Goal: Use online tool/utility: Use online tool/utility

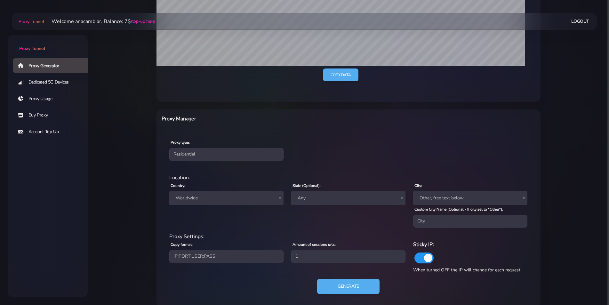
scroll to position [172, 0]
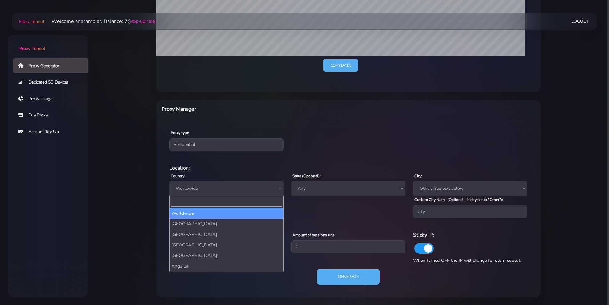
click at [199, 186] on span "Worldwide" at bounding box center [226, 188] width 107 height 9
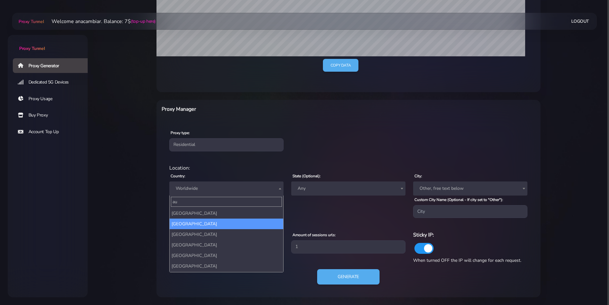
type input "au"
select select "AU"
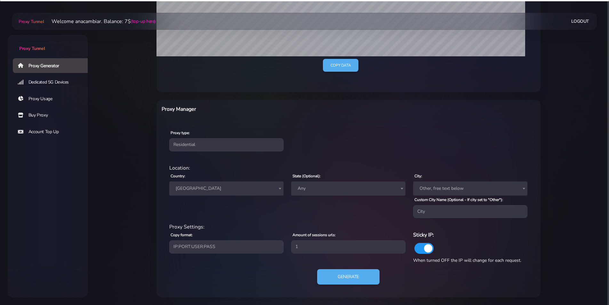
click at [430, 188] on span "Other, free text below" at bounding box center [470, 188] width 107 height 9
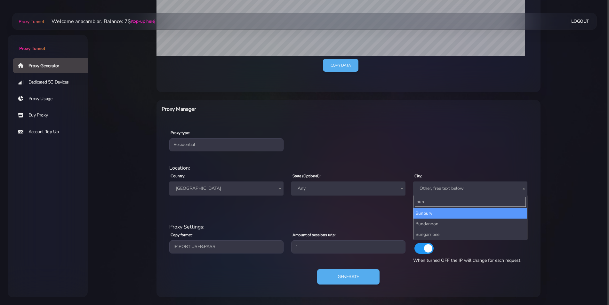
drag, startPoint x: 429, startPoint y: 201, endPoint x: 366, endPoint y: 201, distance: 63.1
click at [366, 202] on body "Proxy Tunnel Proxy Generator Dedicated 5G Devices Proxy Usage Buy Proxy Account…" at bounding box center [304, 73] width 609 height 447
type input "burn"
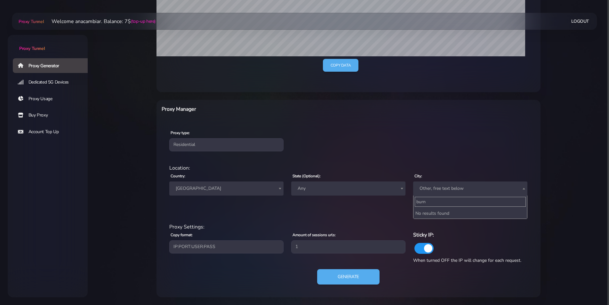
drag, startPoint x: 440, startPoint y: 202, endPoint x: 401, endPoint y: 201, distance: 38.4
click at [401, 201] on body "Proxy Tunnel Proxy Generator Dedicated 5G Devices Proxy Usage Buy Proxy Account…" at bounding box center [304, 73] width 609 height 447
type input "br"
select select "[GEOGRAPHIC_DATA]"
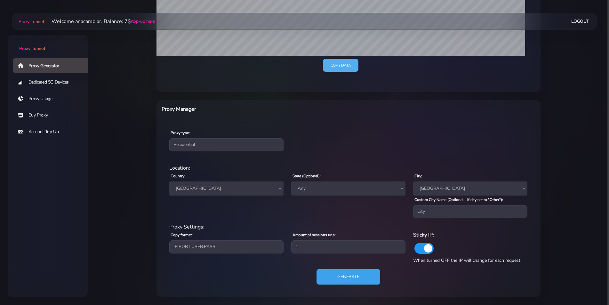
click at [359, 277] on button "Generate" at bounding box center [349, 277] width 64 height 16
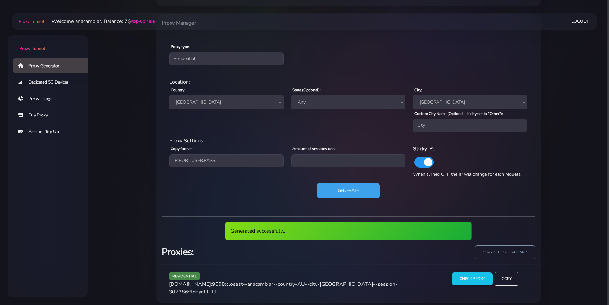
scroll to position [259, 0]
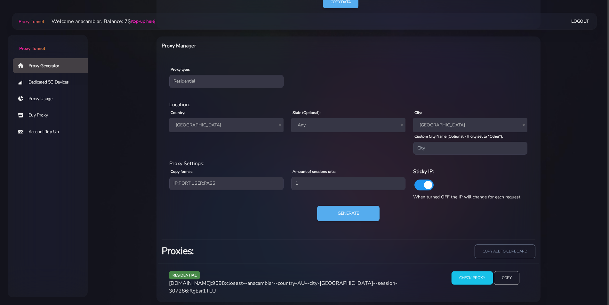
click at [467, 279] on input "Check Proxy" at bounding box center [472, 278] width 41 height 13
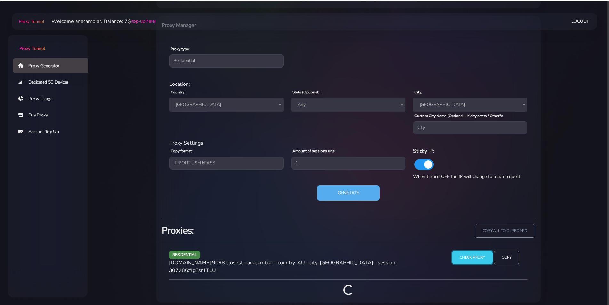
scroll to position [257, 0]
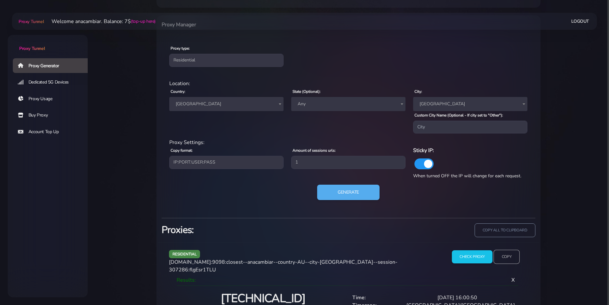
click at [506, 256] on input "Copy" at bounding box center [507, 257] width 26 height 14
